Goal: Task Accomplishment & Management: Complete application form

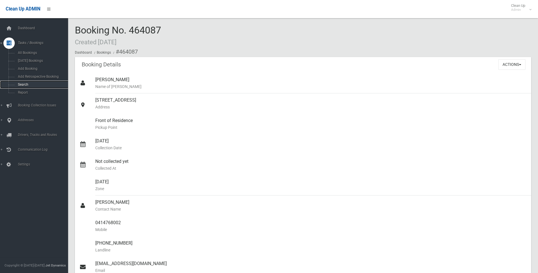
click at [24, 82] on span "Search" at bounding box center [41, 84] width 51 height 4
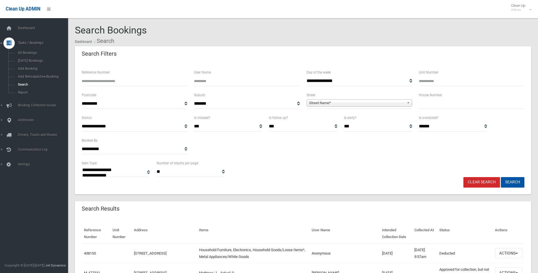
select select
click at [326, 103] on span "Street Name*" at bounding box center [356, 102] width 95 height 7
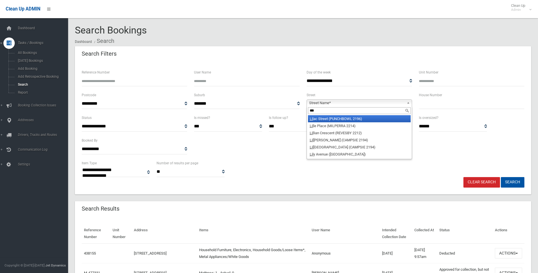
type input "***"
click at [365, 118] on li "Lil ac Street (PUNCHBOWL 2196)" at bounding box center [359, 118] width 103 height 7
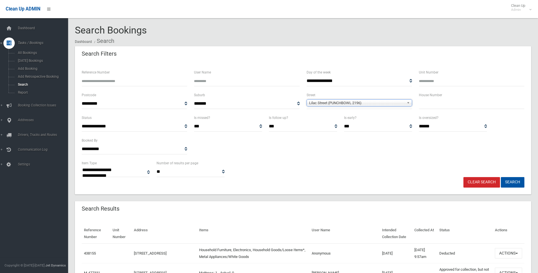
click at [424, 105] on input "text" at bounding box center [471, 103] width 105 height 10
type input "*"
click at [508, 181] on button "Search" at bounding box center [512, 182] width 24 height 10
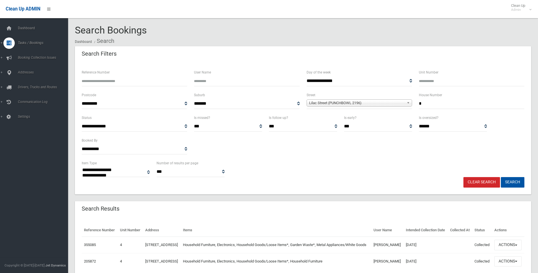
select select
click at [29, 67] on span "Add Booking" at bounding box center [41, 69] width 51 height 4
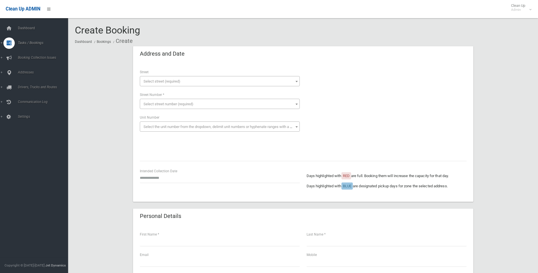
click at [157, 78] on span "Select street (required)" at bounding box center [219, 81] width 157 height 8
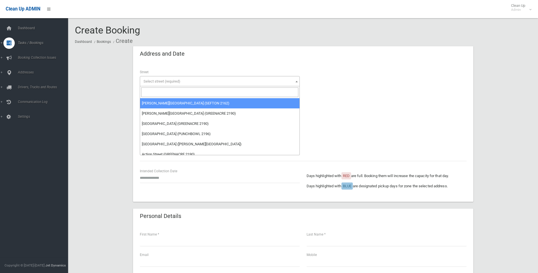
click at [154, 92] on input "search" at bounding box center [219, 92] width 157 height 10
type input "*"
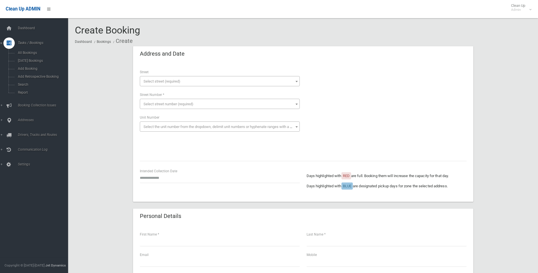
click at [147, 78] on span "Select street (required)" at bounding box center [219, 81] width 157 height 8
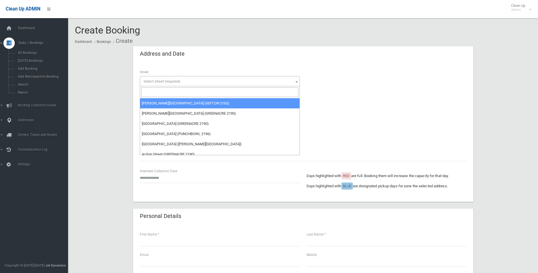
click at [155, 90] on input "search" at bounding box center [219, 92] width 157 height 10
type input "***"
select select "****"
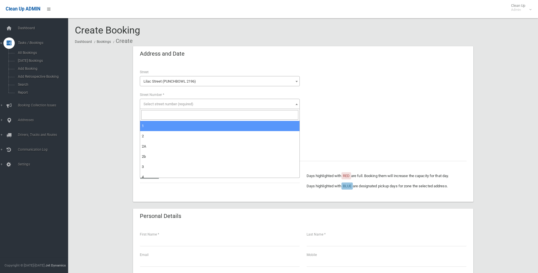
click at [160, 102] on span "Select street number (required)" at bounding box center [168, 104] width 50 height 4
click at [154, 114] on input "search" at bounding box center [219, 115] width 157 height 10
type input "*"
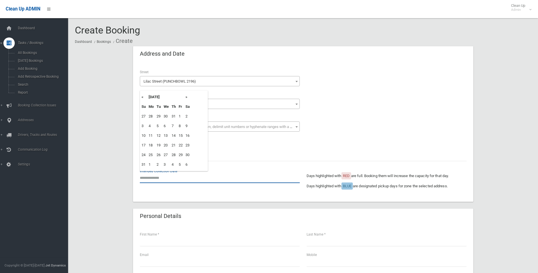
click at [152, 177] on input "text" at bounding box center [220, 177] width 160 height 10
click at [188, 97] on th "»" at bounding box center [187, 97] width 7 height 10
click at [143, 97] on th "«" at bounding box center [143, 97] width 7 height 10
click at [217, 66] on div "**********" at bounding box center [303, 131] width 340 height 139
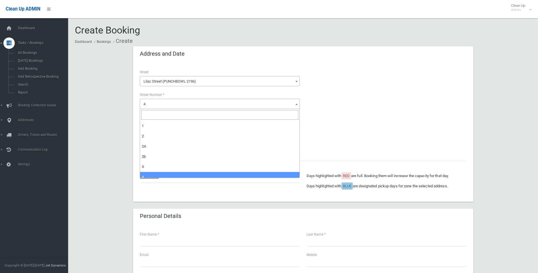
click at [162, 101] on span "4" at bounding box center [219, 104] width 157 height 8
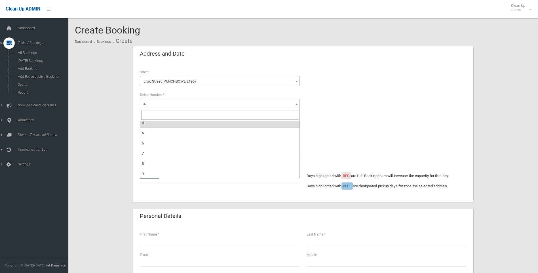
scroll to position [57, 0]
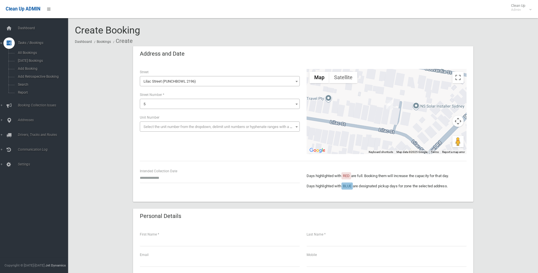
click at [150, 101] on span "5" at bounding box center [219, 104] width 157 height 8
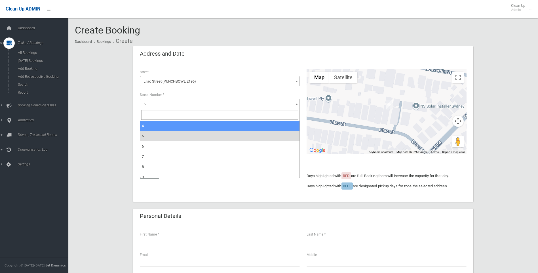
select select "*"
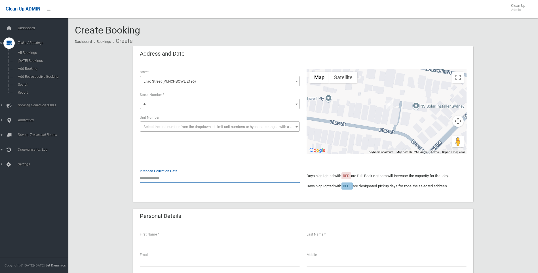
click at [152, 175] on input "text" at bounding box center [220, 177] width 160 height 10
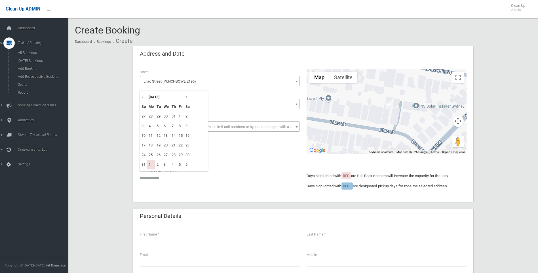
click at [186, 97] on th "»" at bounding box center [187, 97] width 7 height 10
click at [149, 136] on td "15" at bounding box center [151, 136] width 8 height 10
type input "**********"
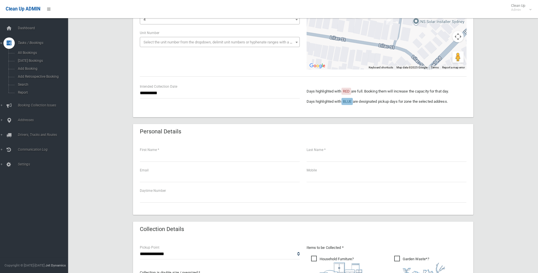
scroll to position [85, 0]
click at [141, 156] on input "text" at bounding box center [220, 155] width 160 height 10
type input "******"
click at [318, 156] on input "text" at bounding box center [386, 155] width 160 height 10
type input "*****"
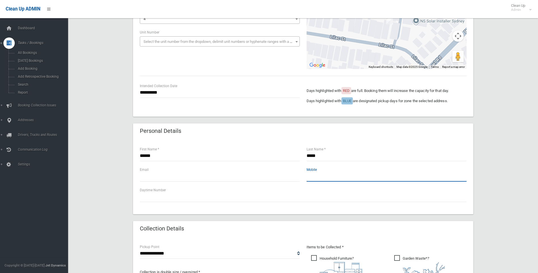
click at [310, 175] on input "text" at bounding box center [386, 176] width 160 height 10
type input "**********"
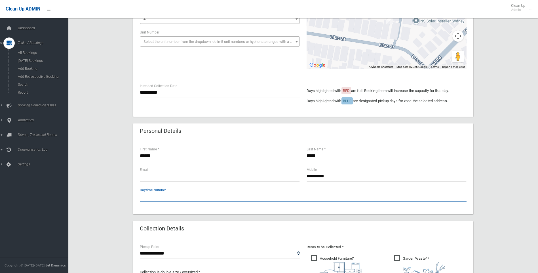
click at [326, 193] on input "text" at bounding box center [303, 196] width 326 height 10
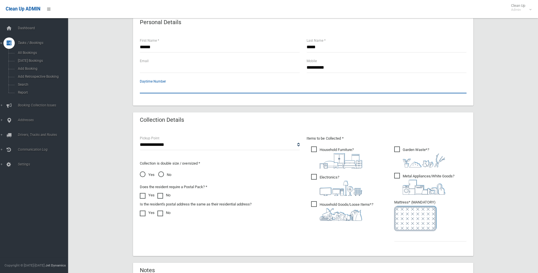
scroll to position [198, 0]
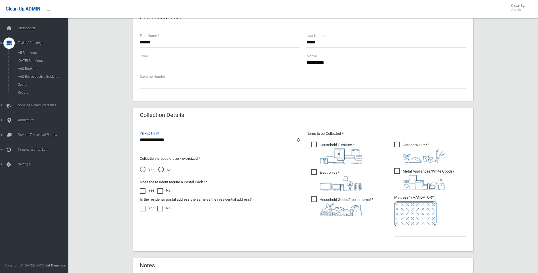
click at [152, 141] on select "**********" at bounding box center [220, 140] width 160 height 10
select select "*"
click at [140, 135] on select "**********" at bounding box center [220, 140] width 160 height 10
click at [314, 144] on span "Household Furniture ?" at bounding box center [336, 152] width 51 height 22
click at [314, 199] on span "Household Goods/Loose Items* ?" at bounding box center [342, 206] width 62 height 20
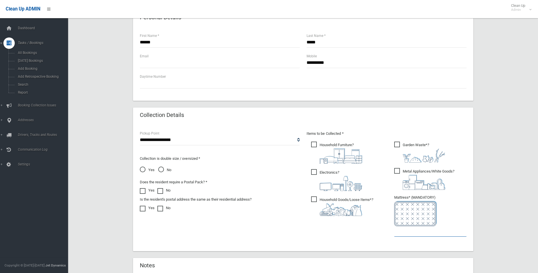
click at [402, 233] on input "text" at bounding box center [430, 231] width 72 height 10
type input "*"
click at [396, 170] on span "Metal Appliances/White Goods ?" at bounding box center [424, 179] width 60 height 22
click at [313, 172] on span "Electronics ?" at bounding box center [336, 180] width 51 height 22
click at [160, 169] on span "No" at bounding box center [164, 169] width 13 height 7
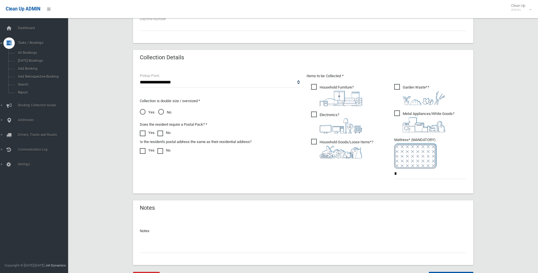
scroll to position [285, 0]
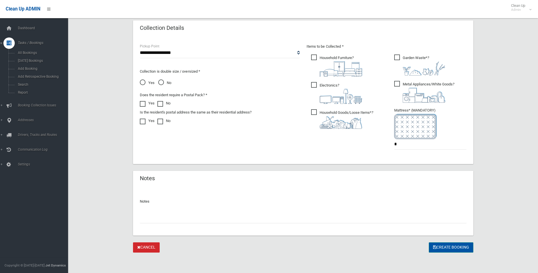
click at [440, 247] on button "Create Booking" at bounding box center [450, 247] width 44 height 10
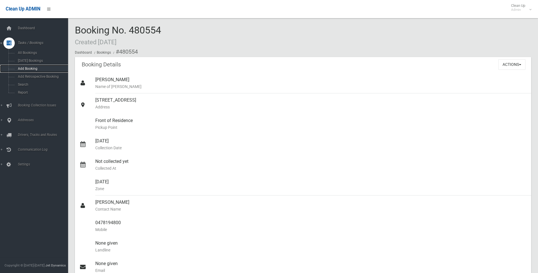
click at [29, 67] on span "Add Booking" at bounding box center [41, 69] width 51 height 4
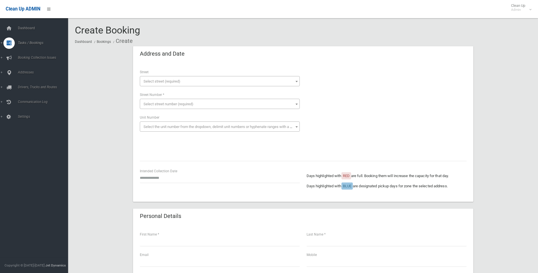
click at [160, 81] on span "Select street (required)" at bounding box center [161, 81] width 37 height 4
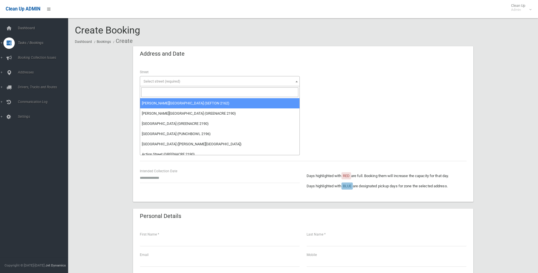
click at [154, 92] on input "search" at bounding box center [219, 92] width 157 height 10
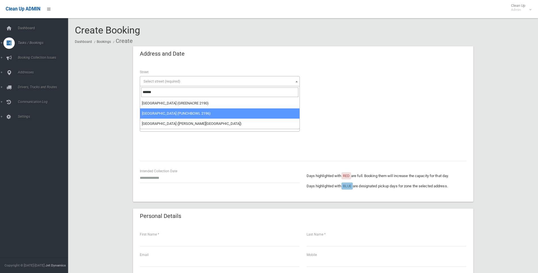
type input "******"
select select "****"
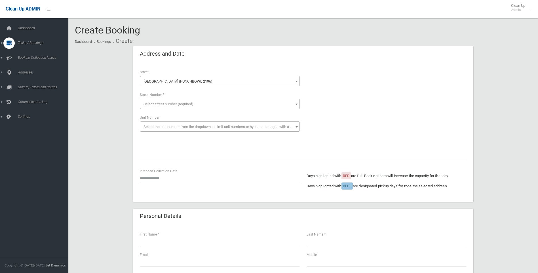
click at [149, 102] on span "Select street number (required)" at bounding box center [168, 104] width 50 height 4
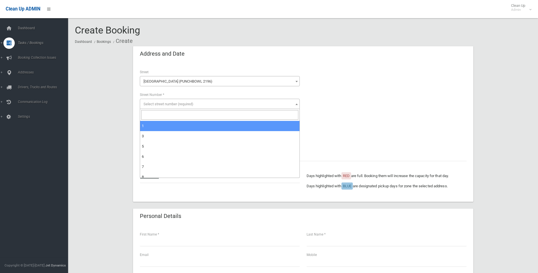
click at [149, 113] on input "search" at bounding box center [219, 115] width 157 height 10
type input "**"
select select "**"
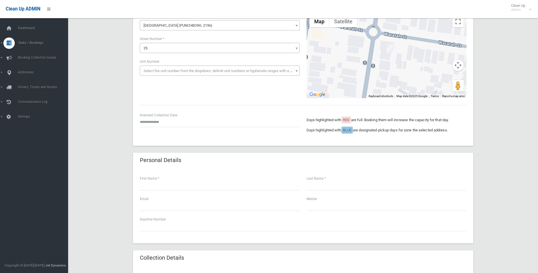
scroll to position [57, 0]
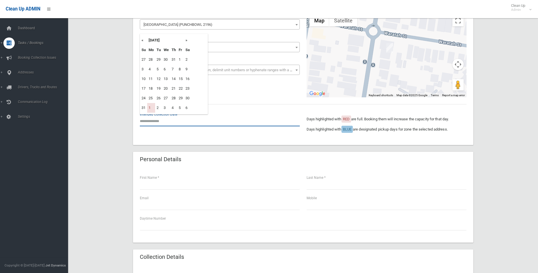
click at [153, 122] on input "text" at bounding box center [220, 121] width 160 height 10
click at [186, 39] on th "»" at bounding box center [187, 40] width 7 height 10
click at [149, 90] on td "22" at bounding box center [151, 89] width 8 height 10
click at [150, 121] on input "**********" at bounding box center [220, 121] width 160 height 10
click at [188, 39] on th "»" at bounding box center [187, 40] width 7 height 10
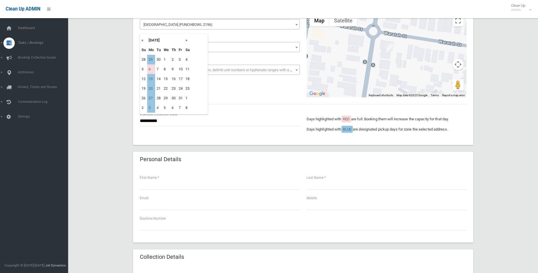
click at [143, 41] on th "«" at bounding box center [143, 40] width 7 height 10
click at [150, 99] on td "29" at bounding box center [151, 98] width 8 height 10
type input "**********"
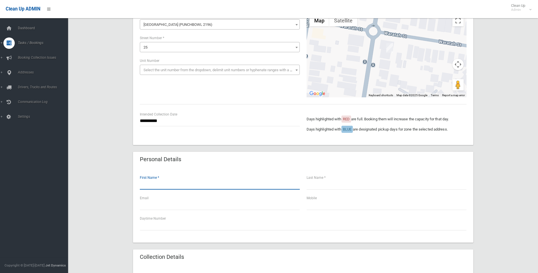
click at [143, 184] on input "text" at bounding box center [220, 184] width 160 height 10
type input "*****"
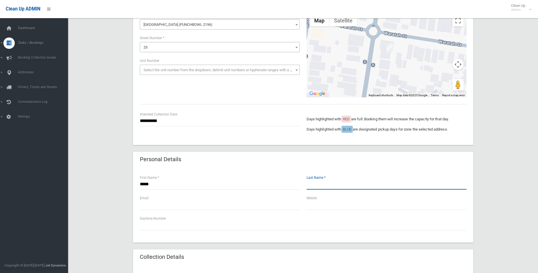
click at [314, 183] on input "text" at bounding box center [386, 184] width 160 height 10
type input "*******"
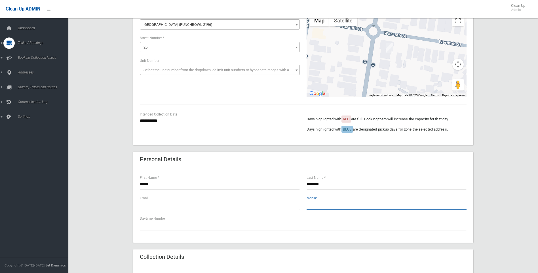
click at [312, 205] on input "text" at bounding box center [386, 204] width 160 height 10
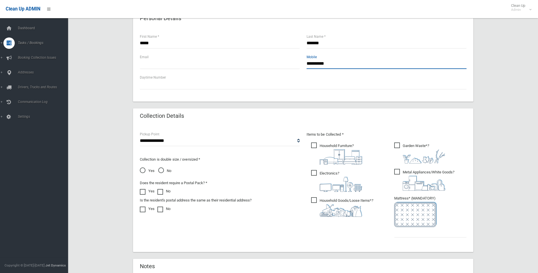
scroll to position [198, 0]
type input "**********"
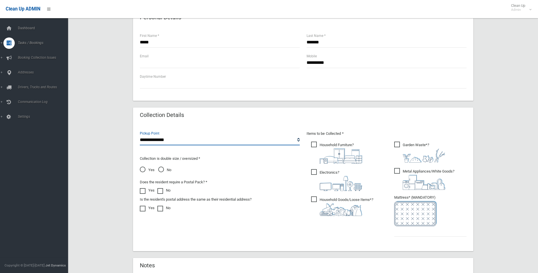
click at [147, 139] on select "**********" at bounding box center [220, 140] width 160 height 10
select select "*"
click at [140, 135] on select "**********" at bounding box center [220, 140] width 160 height 10
click at [313, 142] on span "Household Furniture ?" at bounding box center [336, 152] width 51 height 22
click at [313, 172] on span "Electronics ?" at bounding box center [336, 180] width 51 height 22
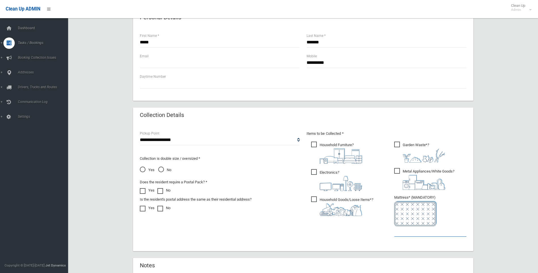
click at [396, 233] on input "text" at bounding box center [430, 231] width 72 height 10
type input "*"
click at [312, 199] on span "Household Goods/Loose Items* ?" at bounding box center [342, 206] width 62 height 20
click at [398, 172] on span "Metal Appliances/White Goods ?" at bounding box center [424, 179] width 60 height 22
click at [144, 169] on span "Yes" at bounding box center [147, 169] width 15 height 7
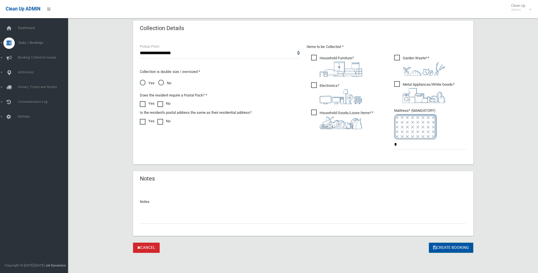
scroll to position [285, 0]
click at [447, 245] on button "Create Booking" at bounding box center [450, 247] width 44 height 10
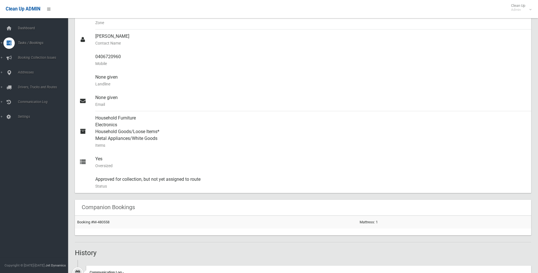
scroll to position [207, 0]
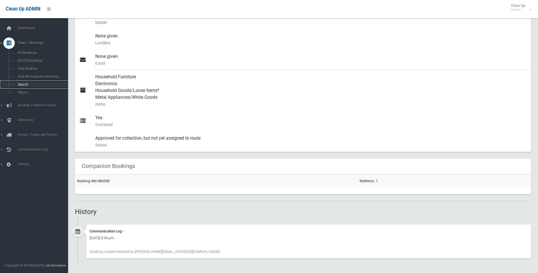
click at [24, 83] on span "Search" at bounding box center [41, 84] width 51 height 4
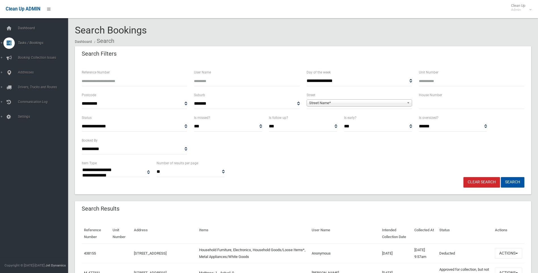
select select
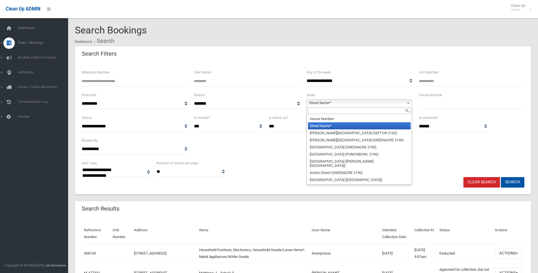
click at [321, 102] on span "Street Name*" at bounding box center [356, 102] width 95 height 7
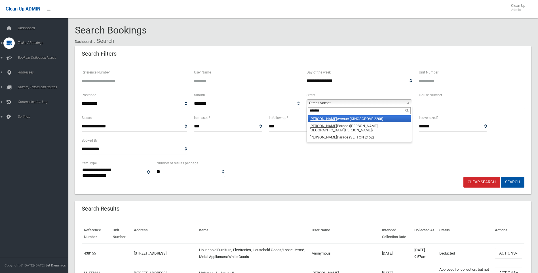
type input "*******"
click at [378, 118] on li "Proctor Avenue (KINGSGROVE 2208)" at bounding box center [359, 118] width 103 height 7
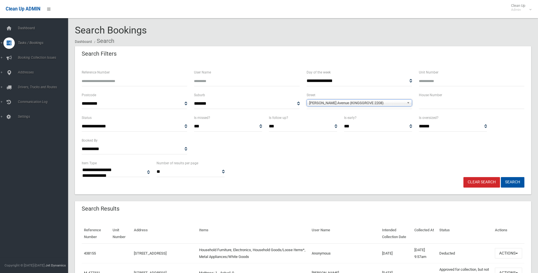
click at [422, 101] on input "text" at bounding box center [471, 103] width 105 height 10
type input "*"
click at [510, 183] on button "Search" at bounding box center [512, 182] width 24 height 10
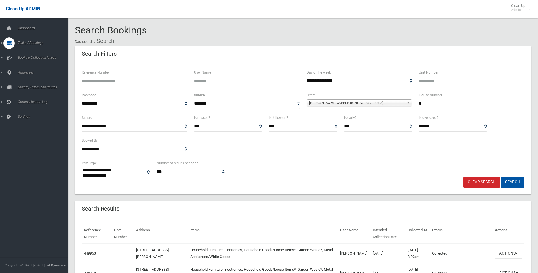
select select
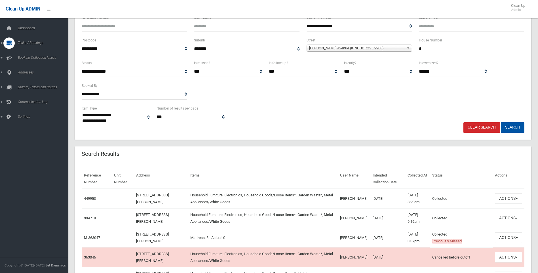
scroll to position [57, 0]
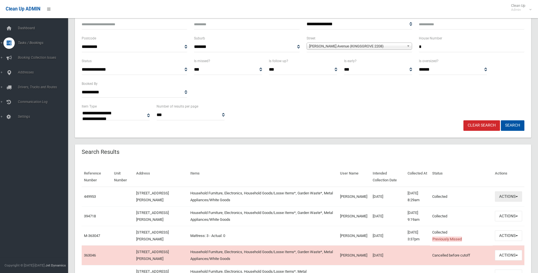
click at [517, 197] on span "button" at bounding box center [516, 196] width 2 height 1
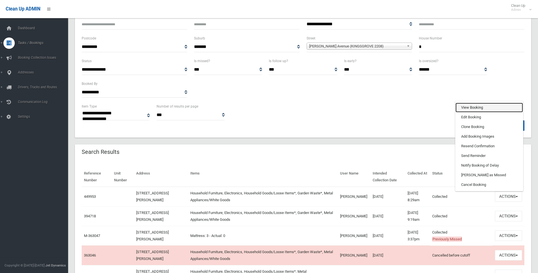
click at [478, 105] on link "View Booking" at bounding box center [488, 108] width 67 height 10
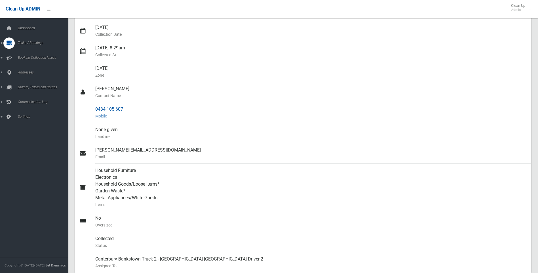
scroll to position [28, 0]
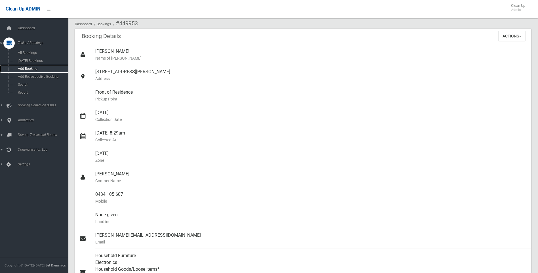
click at [30, 68] on span "Add Booking" at bounding box center [41, 69] width 51 height 4
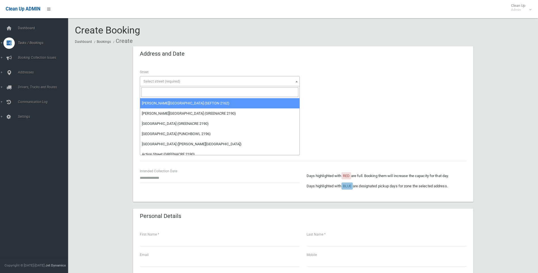
click at [151, 78] on span "Select street (required)" at bounding box center [219, 81] width 157 height 8
click at [148, 94] on input "search" at bounding box center [219, 92] width 157 height 10
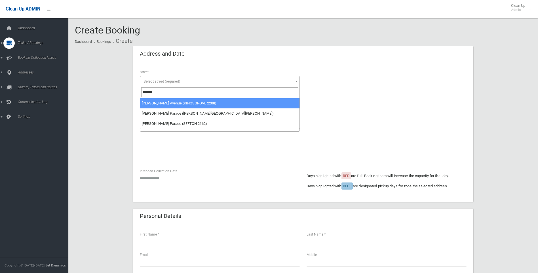
type input "*******"
select select "***"
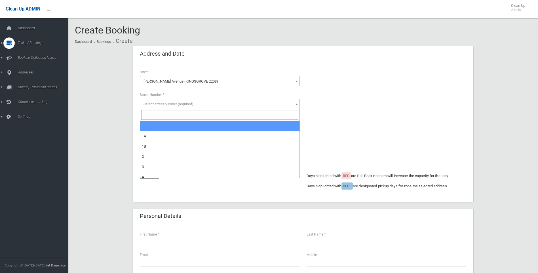
click at [144, 102] on span "Select street number (required)" at bounding box center [168, 104] width 50 height 4
click at [141, 112] on input "search" at bounding box center [219, 115] width 157 height 10
type input "*"
select select "*"
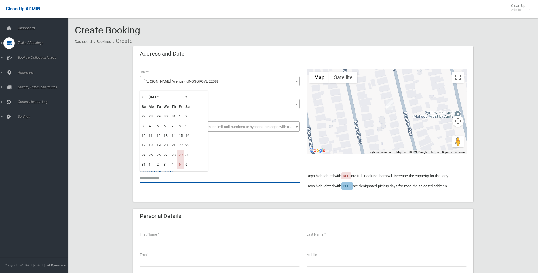
click at [145, 177] on input "text" at bounding box center [220, 177] width 160 height 10
click at [184, 97] on th "»" at bounding box center [187, 97] width 7 height 10
click at [181, 135] on td "19" at bounding box center [180, 136] width 7 height 10
type input "**********"
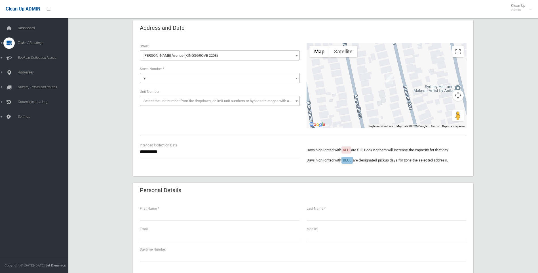
scroll to position [57, 0]
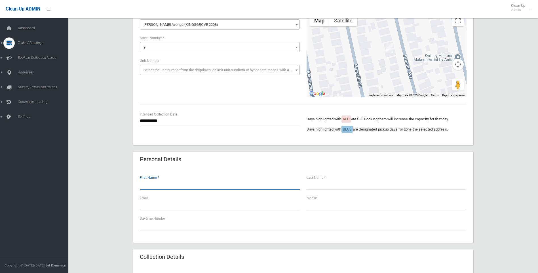
click at [160, 184] on input "text" at bounding box center [220, 184] width 160 height 10
type input "******"
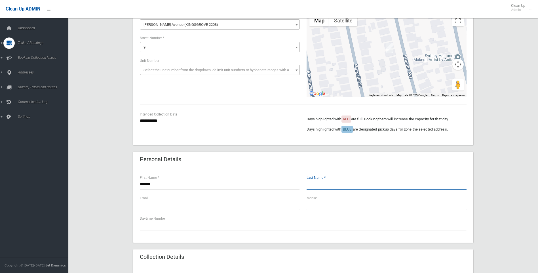
click at [311, 185] on input "text" at bounding box center [386, 184] width 160 height 10
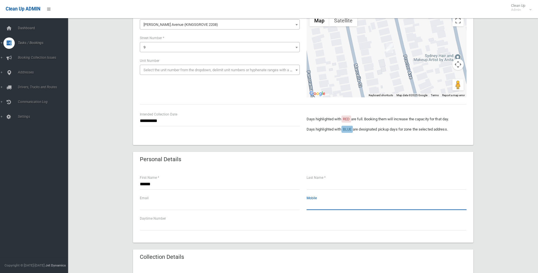
click at [311, 204] on input "text" at bounding box center [386, 204] width 160 height 10
type input "**********"
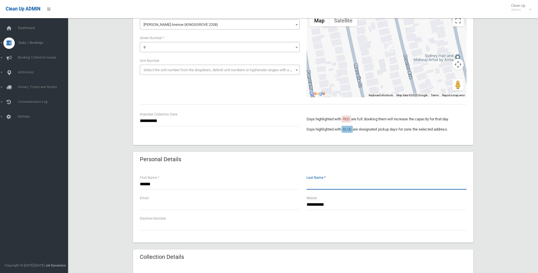
click at [312, 182] on input "text" at bounding box center [386, 184] width 160 height 10
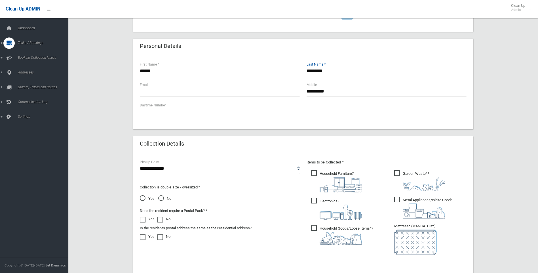
scroll to position [170, 0]
type input "*********"
click at [396, 200] on span "Metal Appliances/White Goods ?" at bounding box center [424, 207] width 60 height 22
click at [395, 262] on input "text" at bounding box center [430, 259] width 72 height 10
click at [313, 173] on span "Household Furniture ?" at bounding box center [336, 181] width 51 height 22
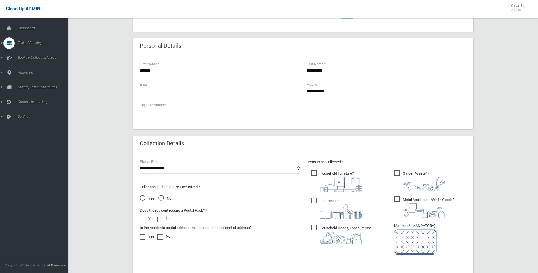
click at [315, 228] on span "Household Goods/Loose Items* ?" at bounding box center [342, 234] width 62 height 20
click at [397, 260] on input "text" at bounding box center [430, 259] width 72 height 10
type input "*"
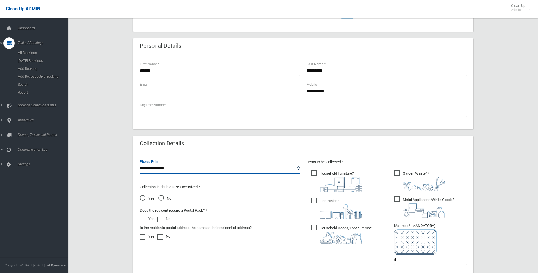
click at [146, 169] on select "**********" at bounding box center [220, 168] width 160 height 10
select select "*"
click at [140, 163] on select "**********" at bounding box center [220, 168] width 160 height 10
click at [160, 197] on span "No" at bounding box center [164, 198] width 13 height 7
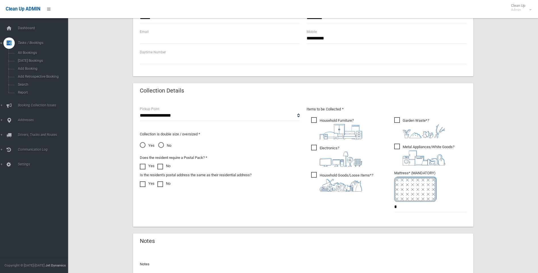
scroll to position [285, 0]
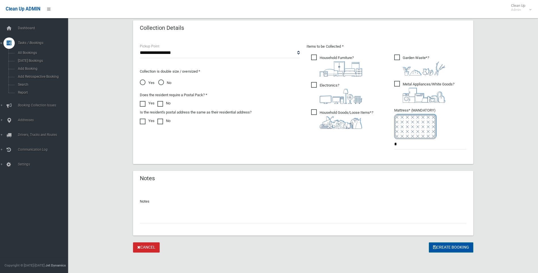
click at [444, 245] on button "Create Booking" at bounding box center [450, 247] width 44 height 10
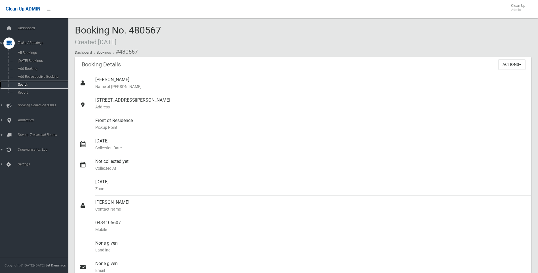
click at [28, 83] on span "Search" at bounding box center [41, 84] width 51 height 4
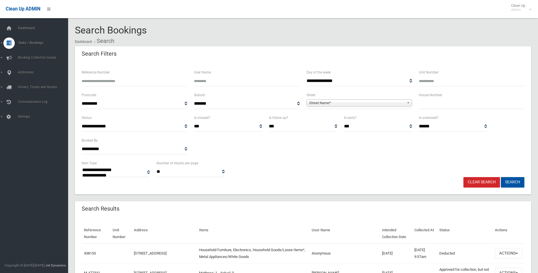
select select
click at [87, 80] on input "Reference Number" at bounding box center [134, 81] width 105 height 10
type input "******"
click at [500, 177] on button "Search" at bounding box center [512, 182] width 24 height 10
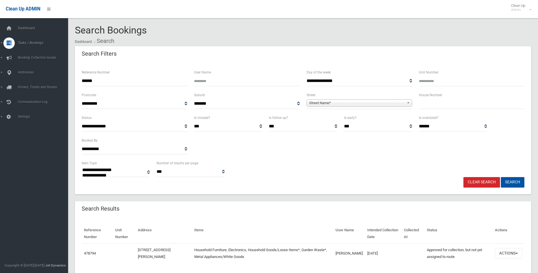
select select
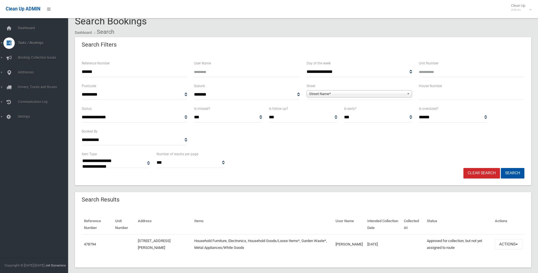
scroll to position [17, 0]
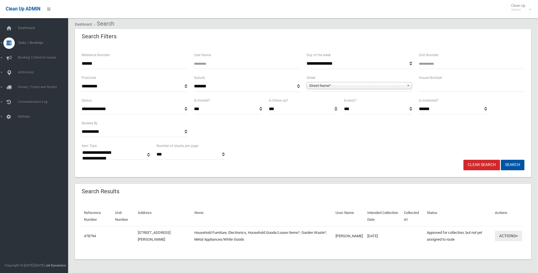
click at [515, 234] on button "Actions" at bounding box center [508, 235] width 27 height 10
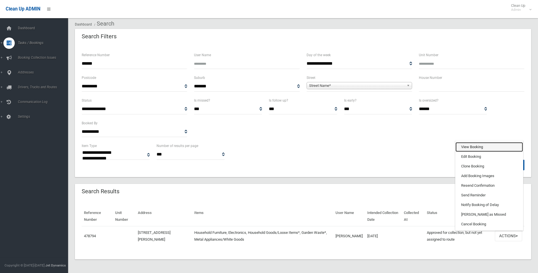
click at [472, 145] on link "View Booking" at bounding box center [488, 147] width 67 height 10
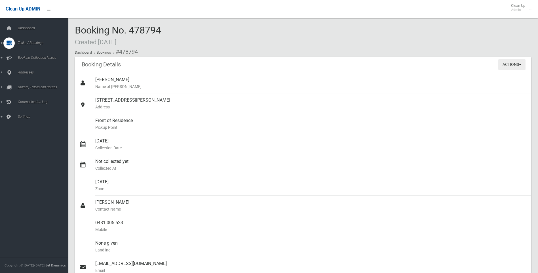
click at [518, 63] on button "Actions" at bounding box center [511, 64] width 27 height 10
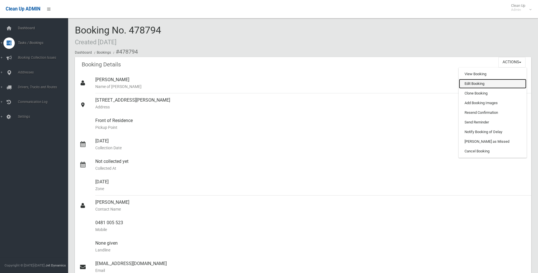
click at [470, 84] on link "Edit Booking" at bounding box center [492, 84] width 67 height 10
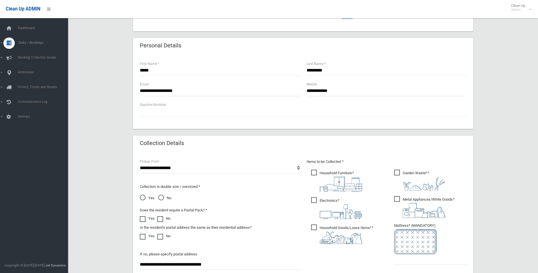
scroll to position [170, 0]
click at [143, 197] on span "Yes" at bounding box center [147, 198] width 15 height 7
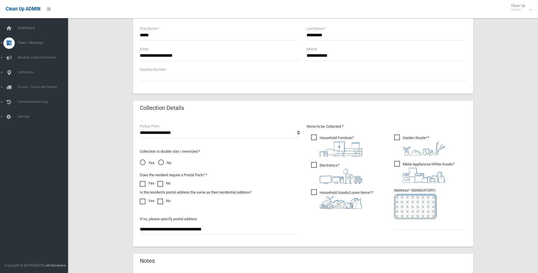
scroll to position [255, 0]
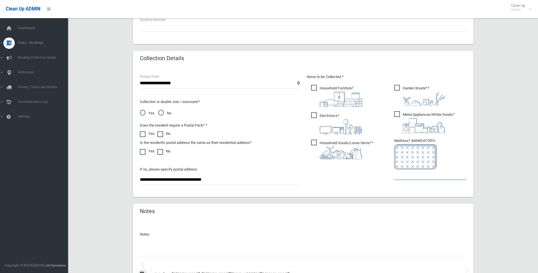
click at [396, 177] on input "text" at bounding box center [430, 174] width 72 height 10
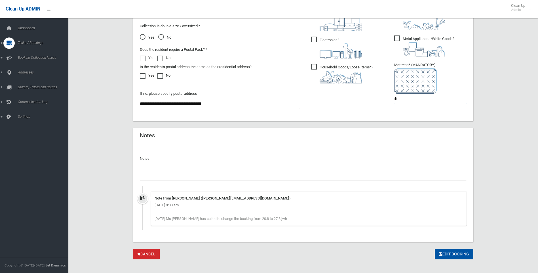
scroll to position [338, 0]
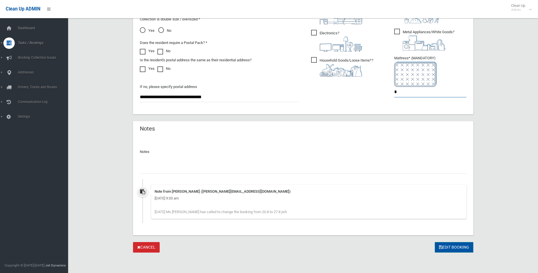
type input "*"
click at [450, 247] on button "Edit Booking" at bounding box center [453, 247] width 39 height 10
